Goal: Task Accomplishment & Management: Use online tool/utility

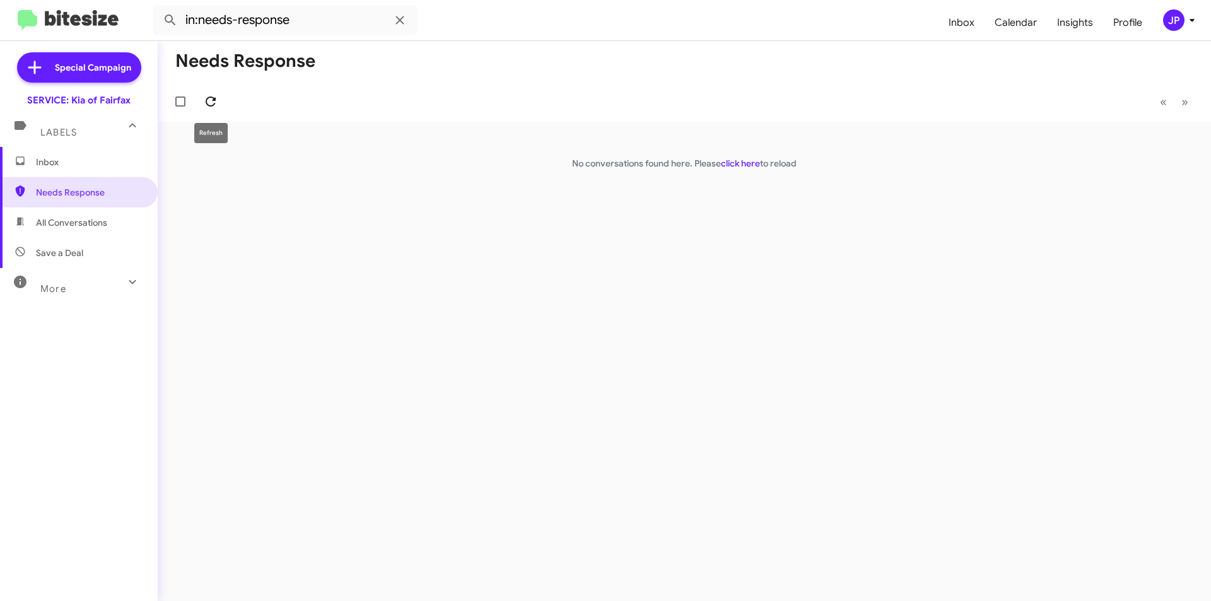
click at [207, 98] on icon at bounding box center [210, 101] width 15 height 15
click at [209, 100] on icon at bounding box center [210, 101] width 15 height 15
click at [211, 101] on icon at bounding box center [210, 101] width 15 height 15
click at [727, 160] on link "click here" at bounding box center [740, 163] width 39 height 11
